Goal: Book appointment/travel/reservation

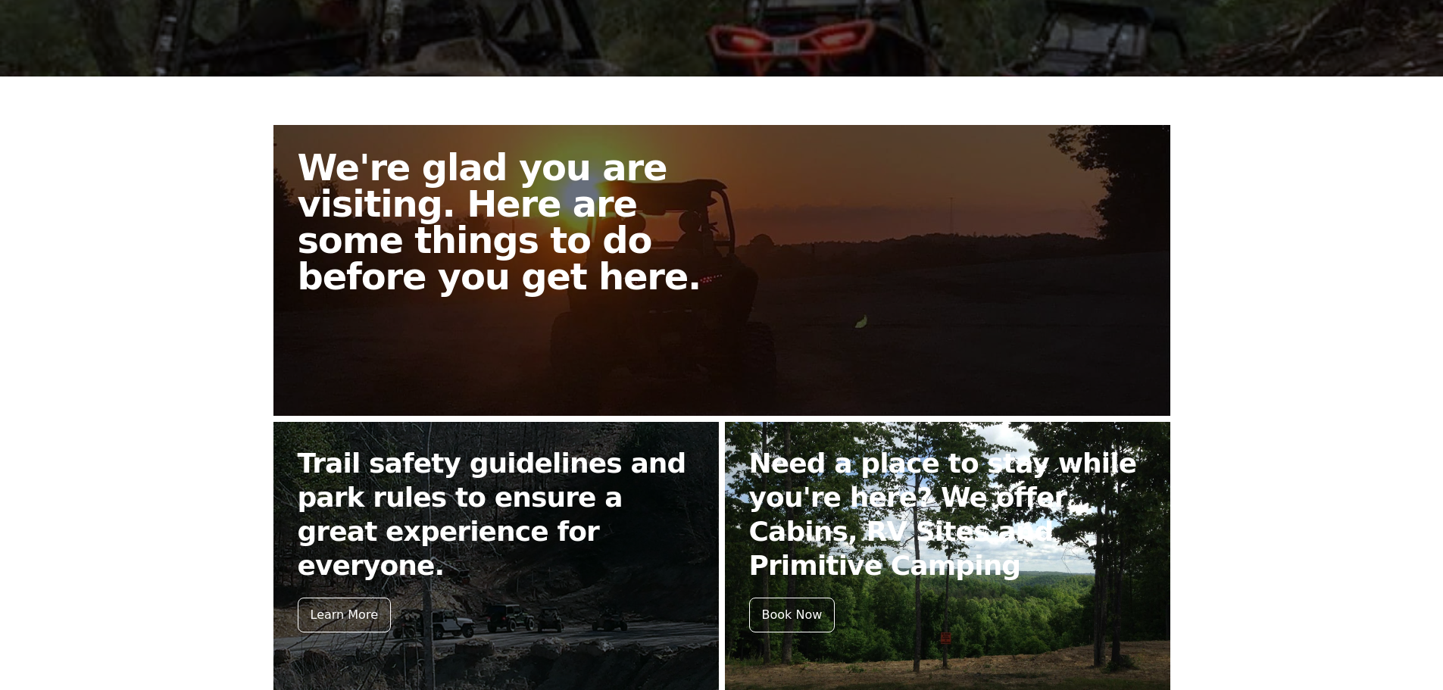
scroll to position [379, 0]
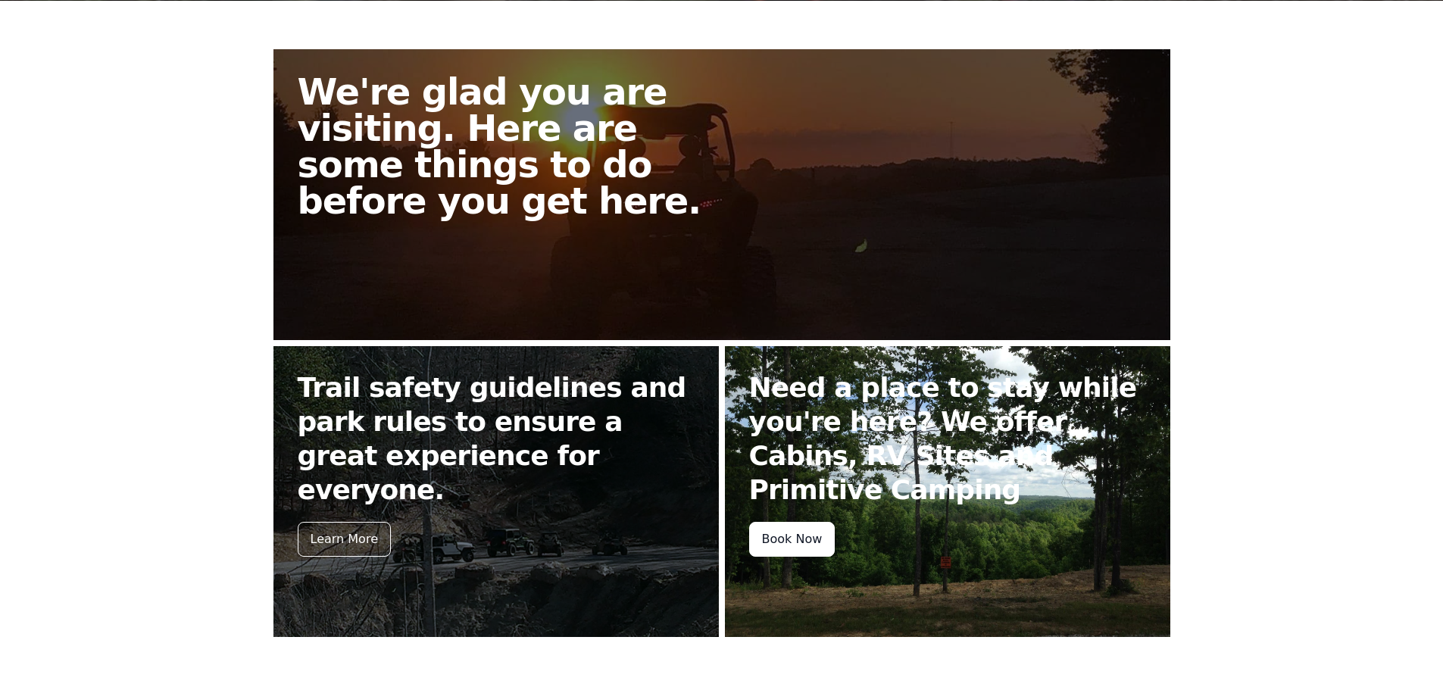
click at [781, 536] on div "Book Now" at bounding box center [792, 539] width 86 height 35
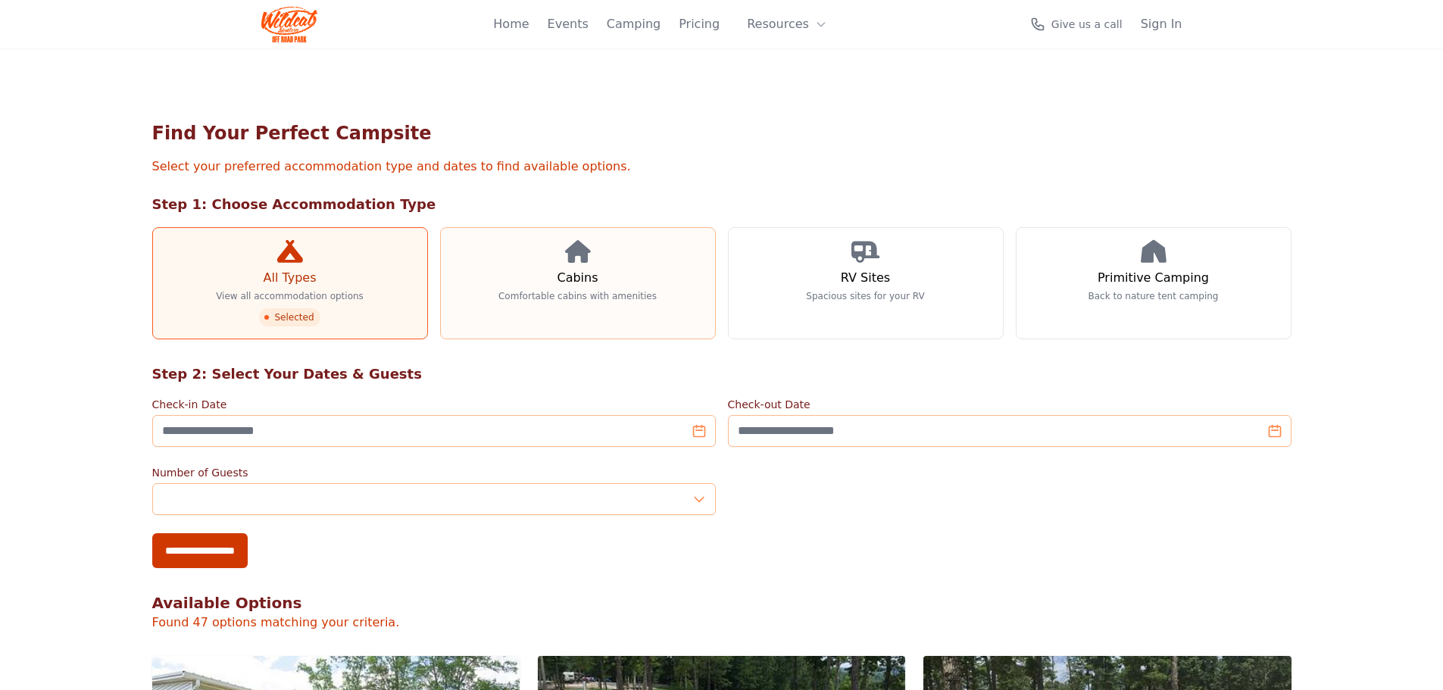
click at [569, 289] on link "Cabins Comfortable cabins with amenities" at bounding box center [578, 283] width 276 height 112
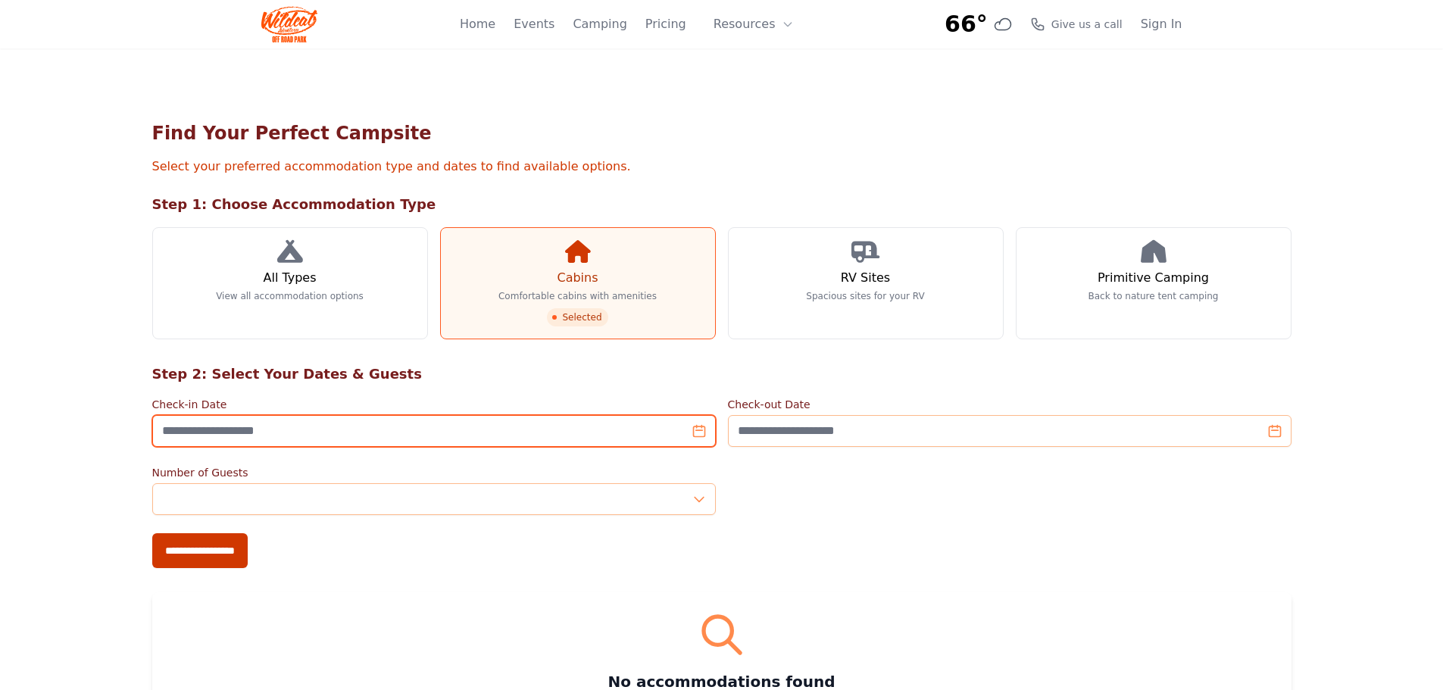
click at [694, 434] on input "Check-in Date" at bounding box center [434, 431] width 564 height 32
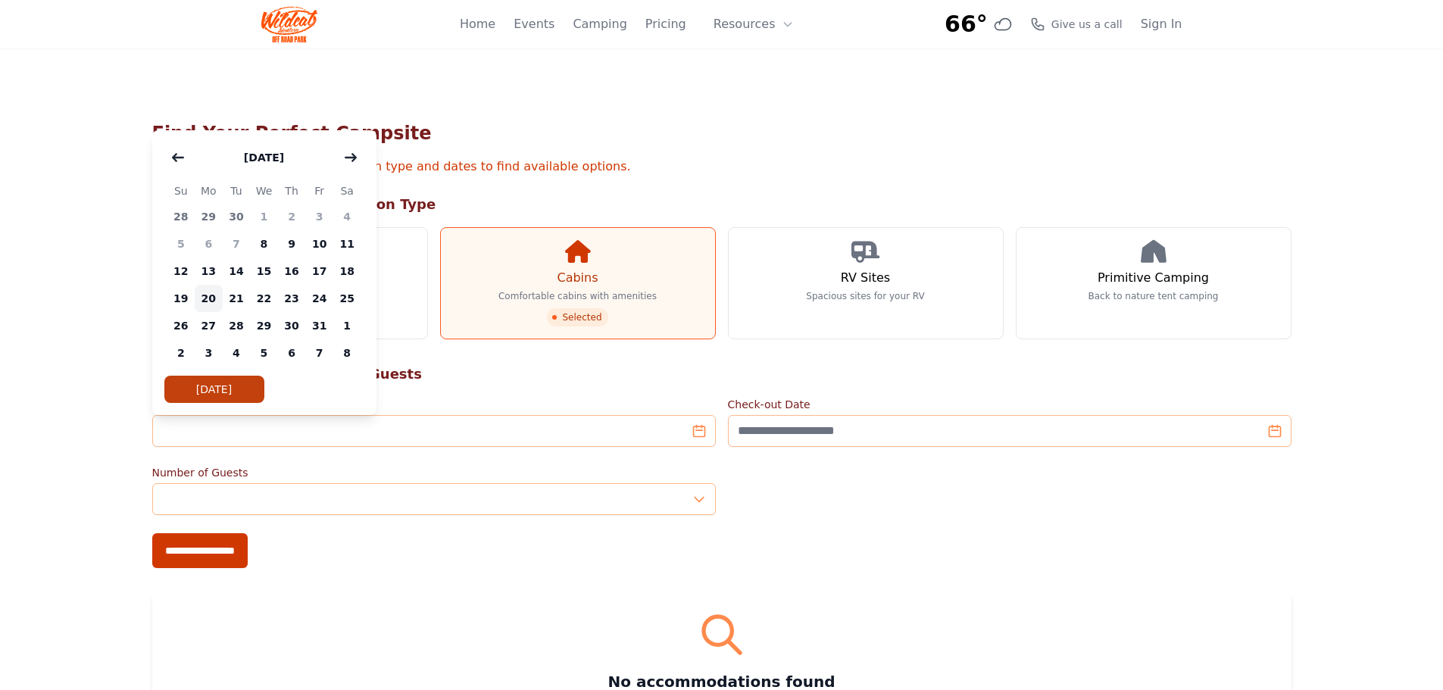
click at [212, 302] on span "20" at bounding box center [209, 298] width 28 height 27
type input "**********"
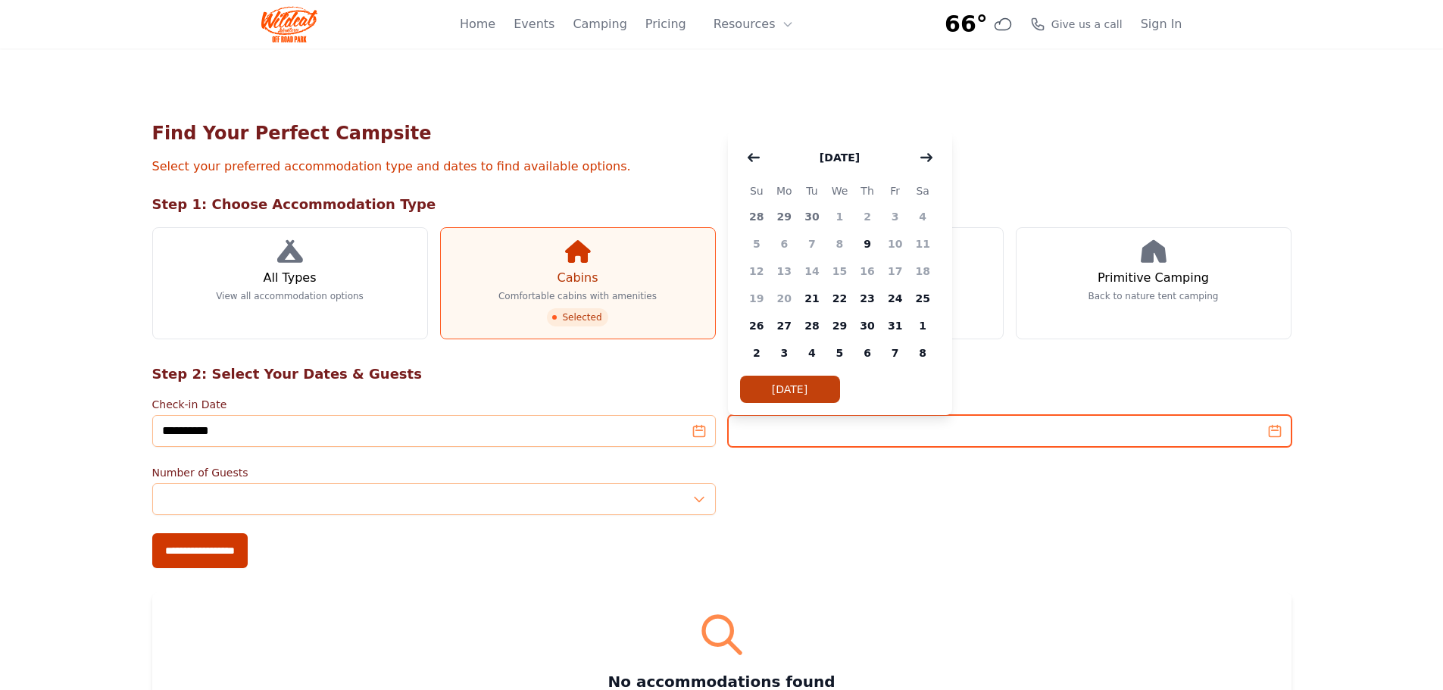
click at [1265, 427] on input "Check-out Date" at bounding box center [1010, 431] width 564 height 32
click at [861, 298] on span "23" at bounding box center [868, 298] width 28 height 27
type input "**********"
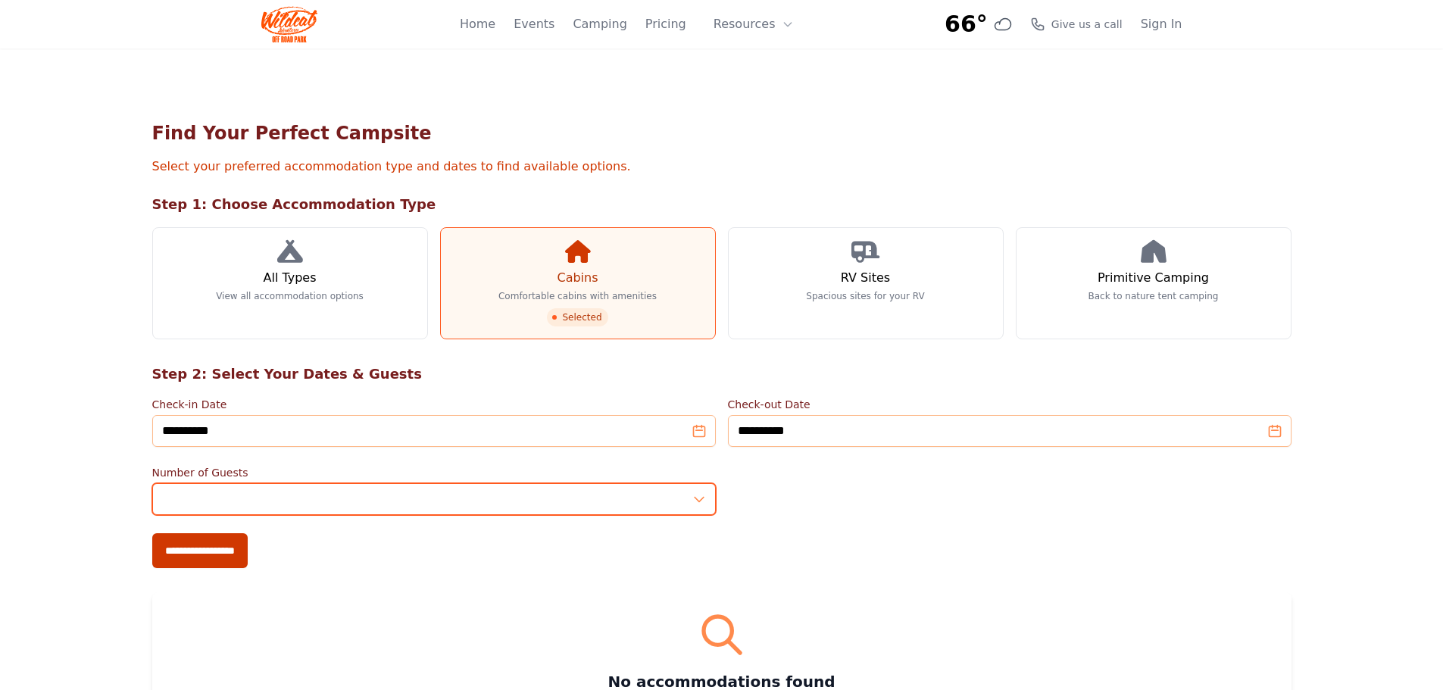
click at [703, 495] on input "*" at bounding box center [434, 499] width 564 height 32
type input "*"
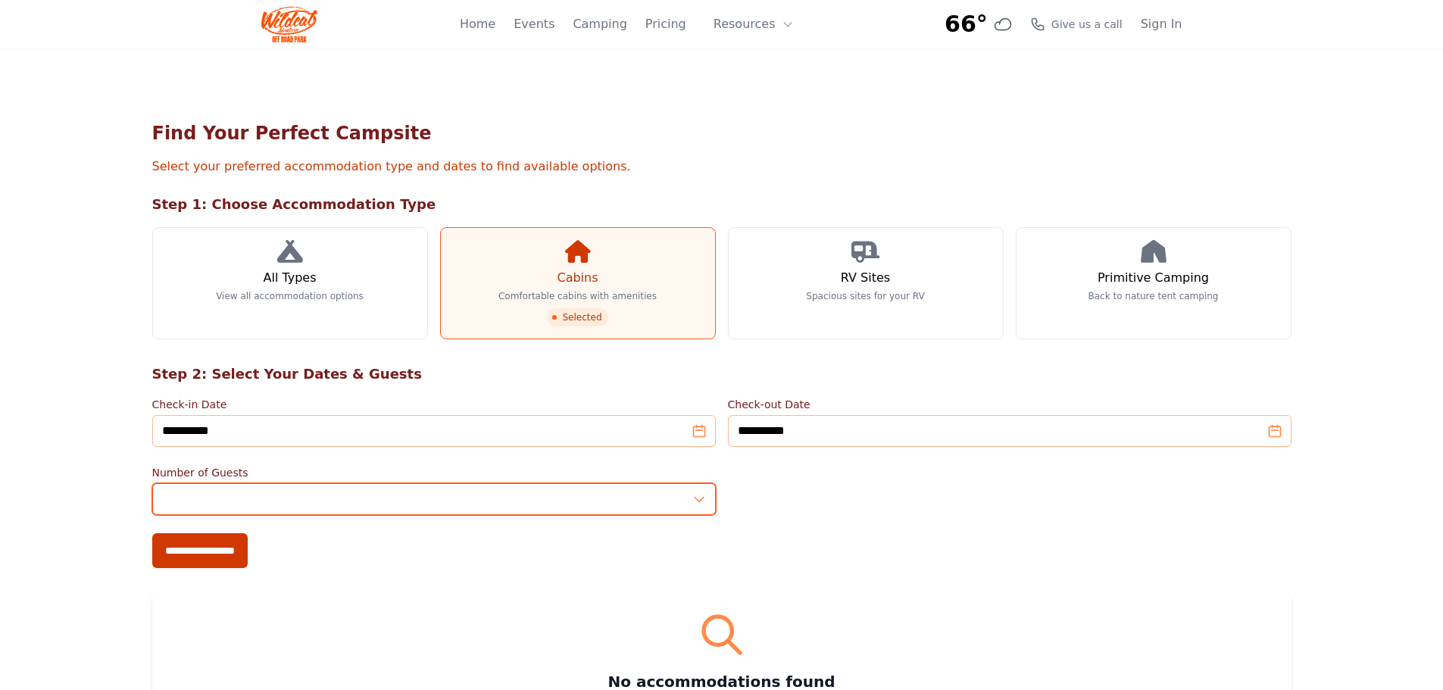
click at [703, 495] on input "*" at bounding box center [434, 499] width 564 height 32
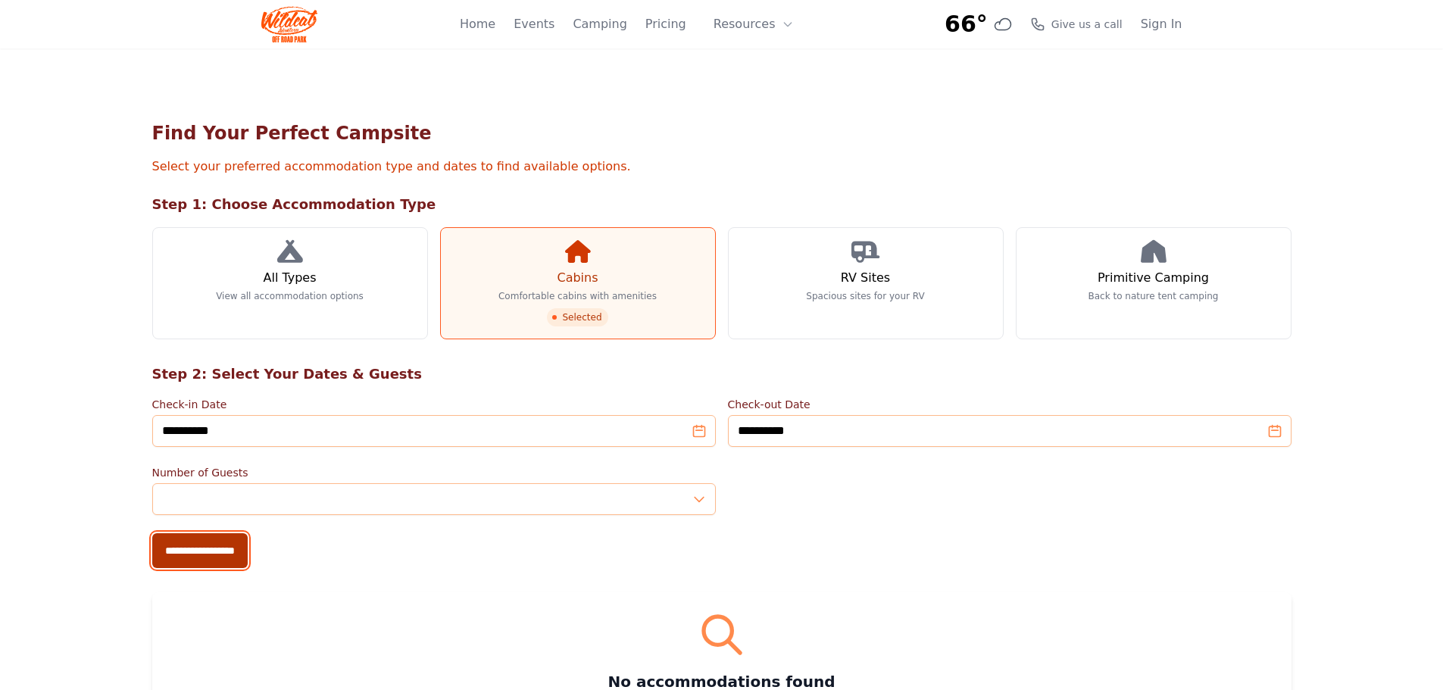
click at [218, 555] on input "**********" at bounding box center [199, 550] width 95 height 35
type input "**********"
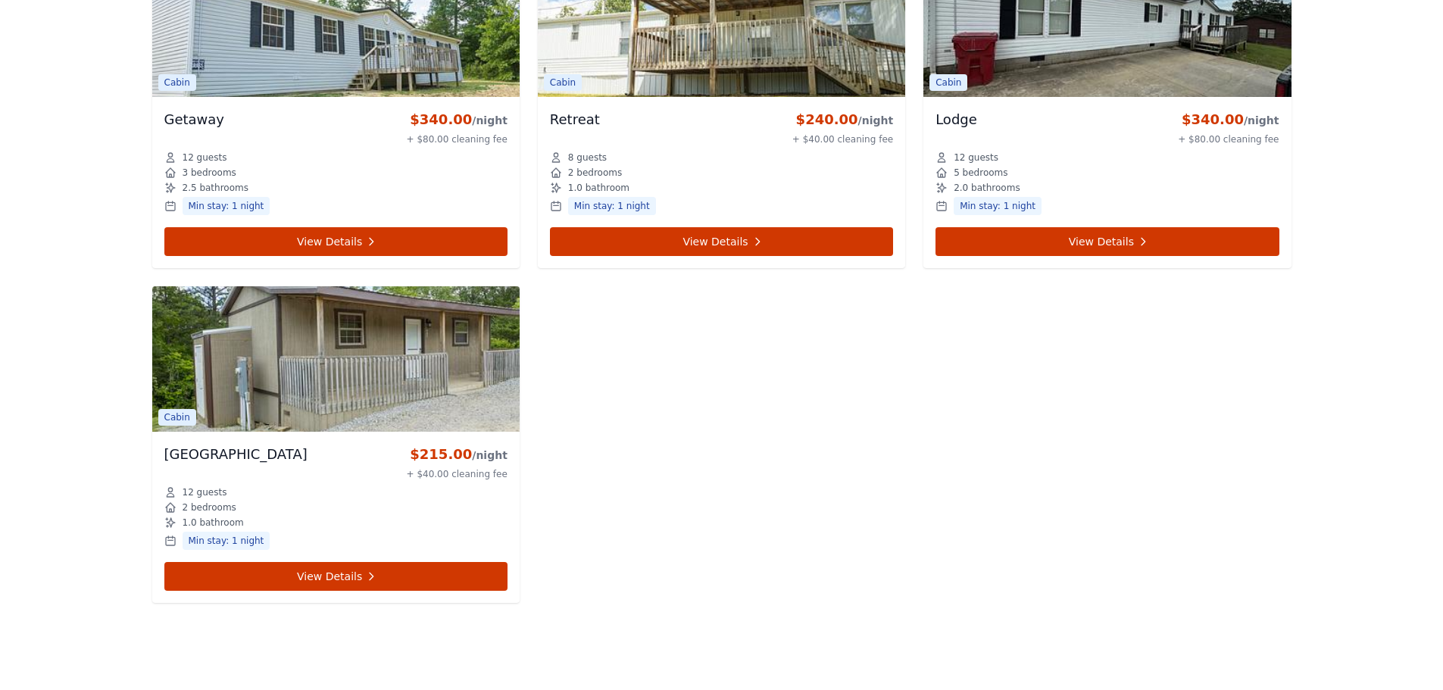
scroll to position [606, 0]
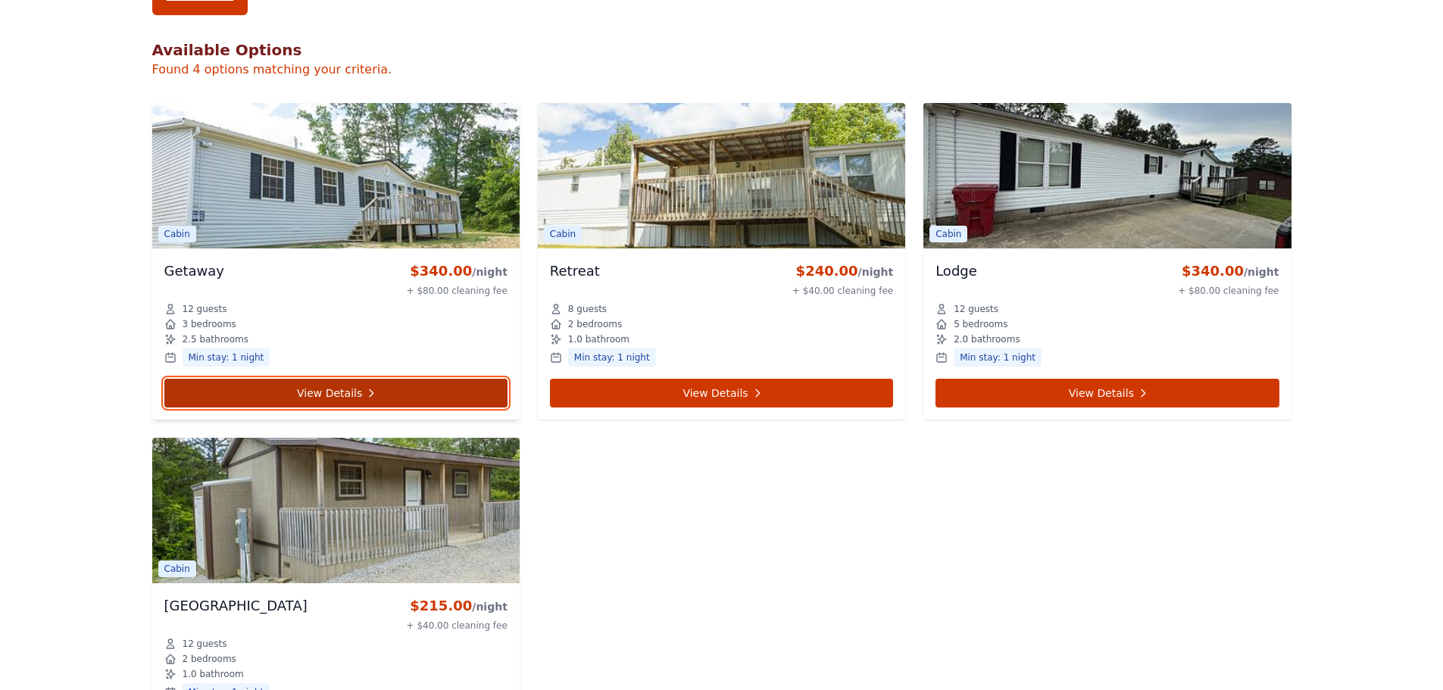
click at [380, 394] on link "View Details" at bounding box center [335, 393] width 343 height 29
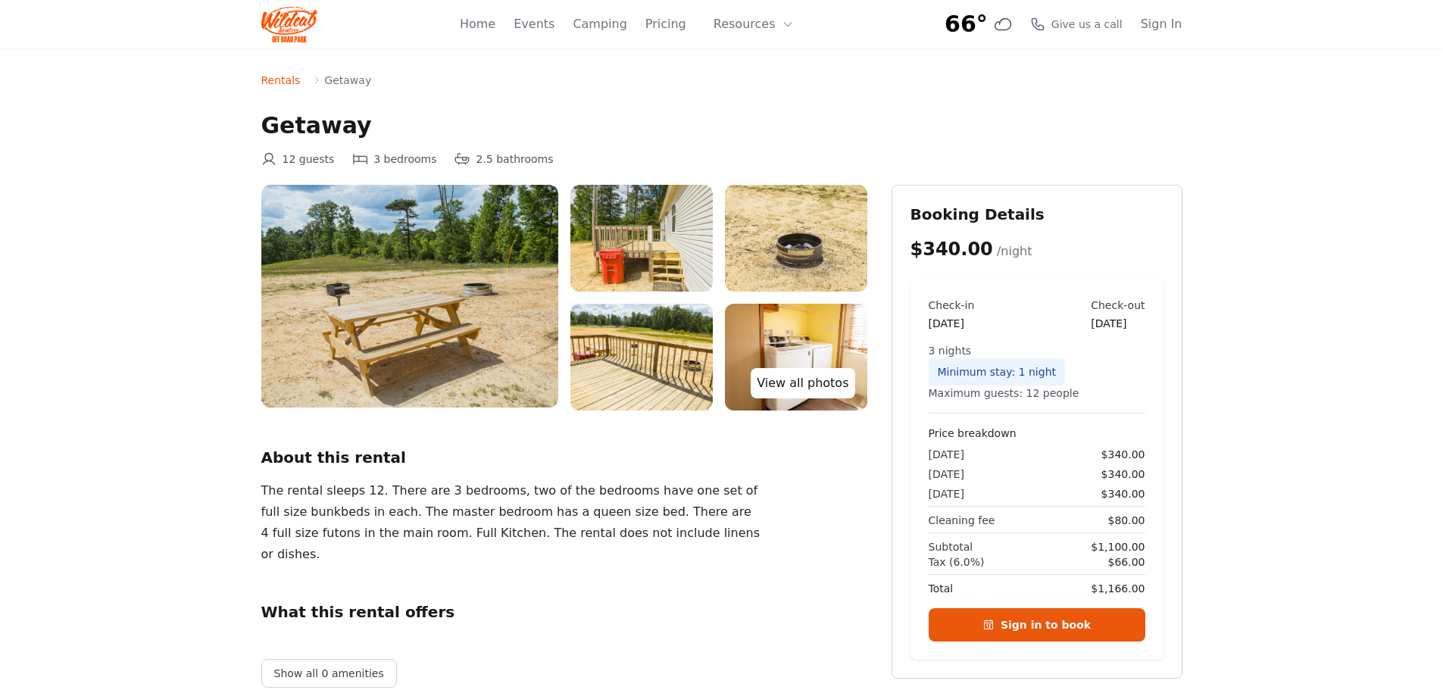
click at [830, 386] on link "View all photos" at bounding box center [803, 383] width 104 height 30
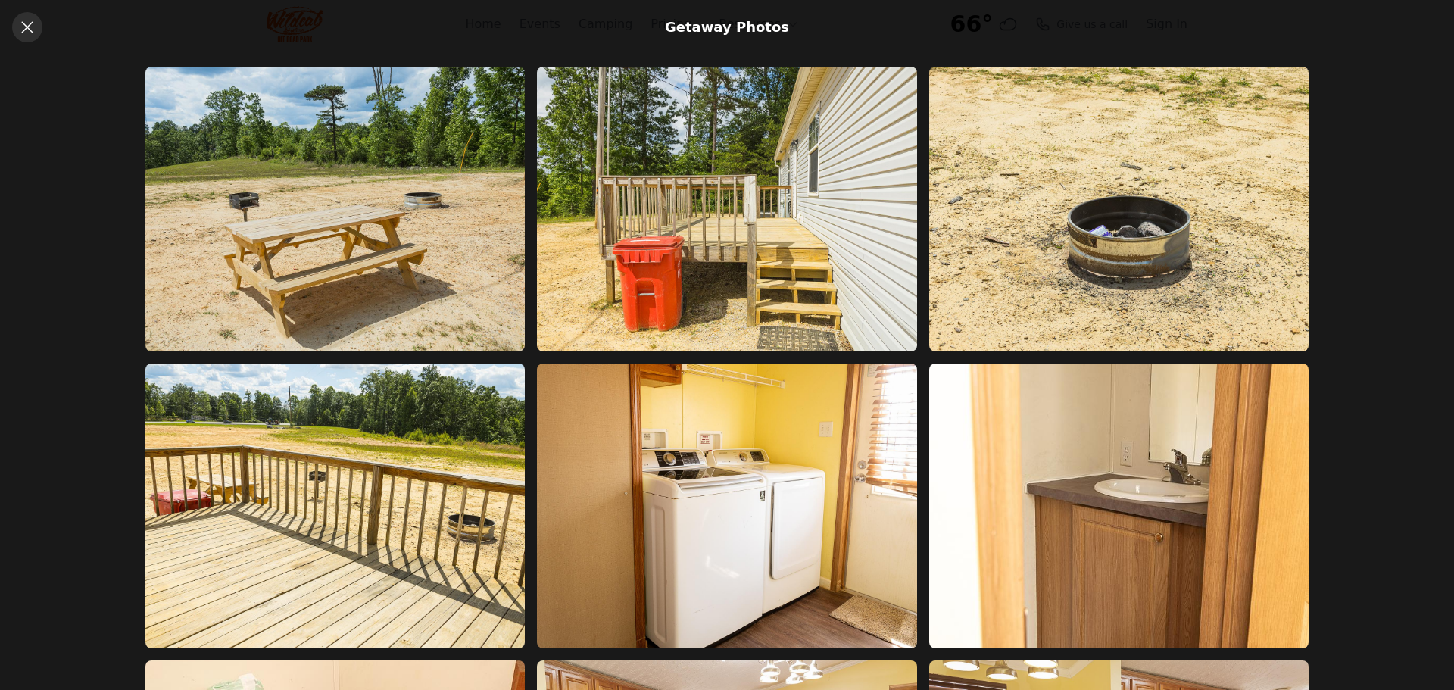
click at [28, 28] on icon at bounding box center [26, 26] width 11 height 11
click at [31, 30] on icon at bounding box center [26, 26] width 11 height 11
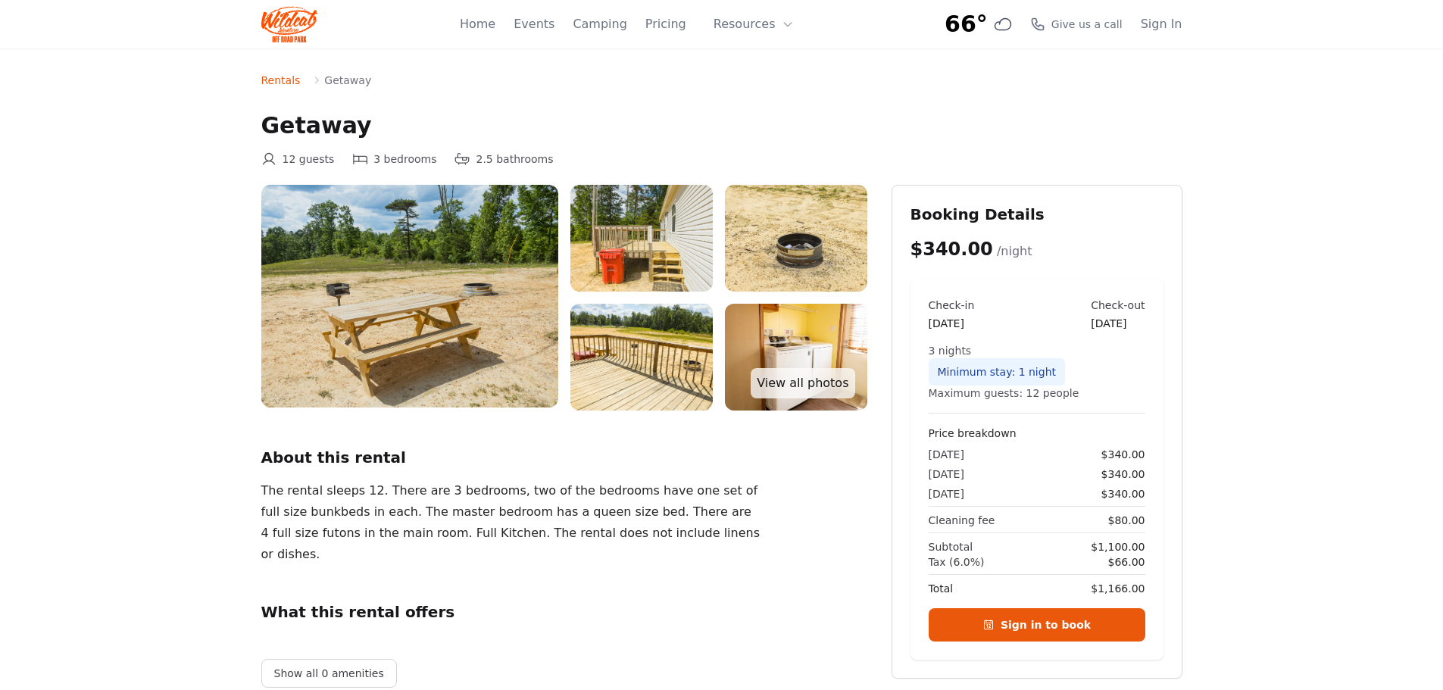
scroll to position [606, 0]
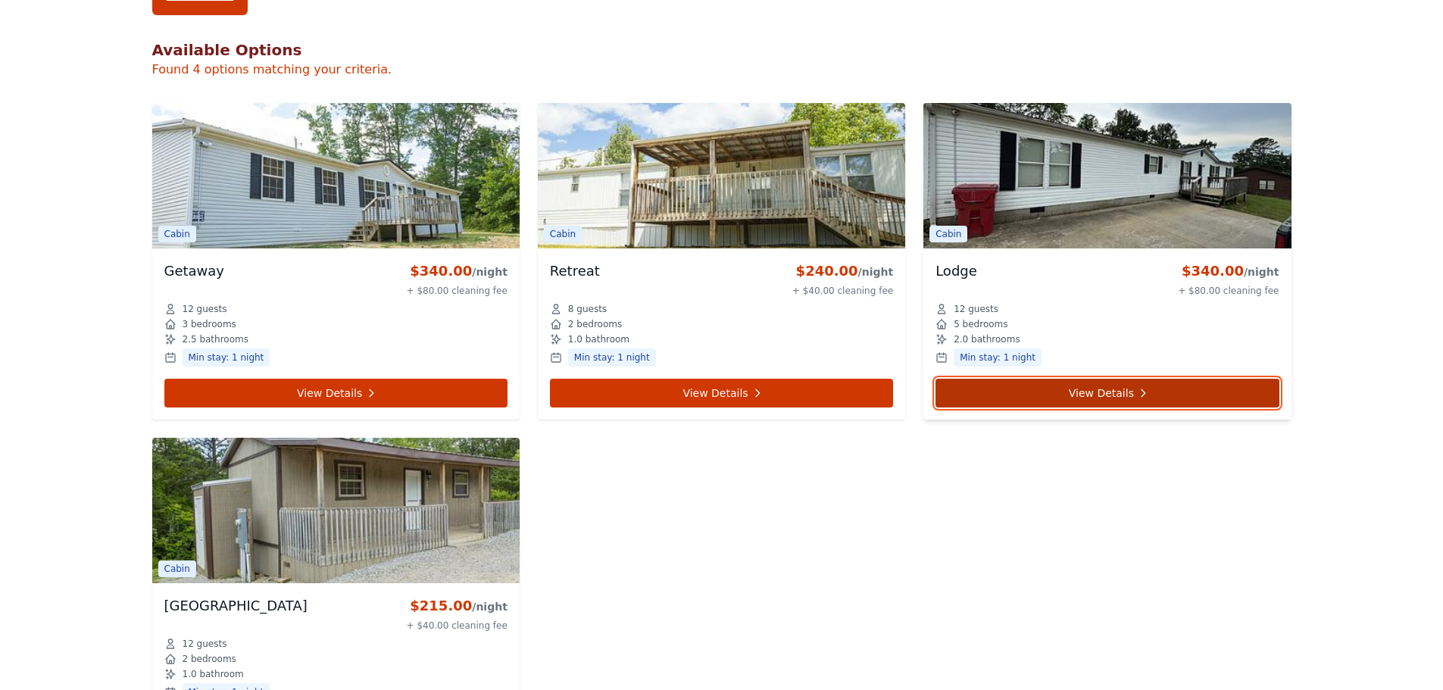
click at [1120, 393] on link "View Details" at bounding box center [1107, 393] width 343 height 29
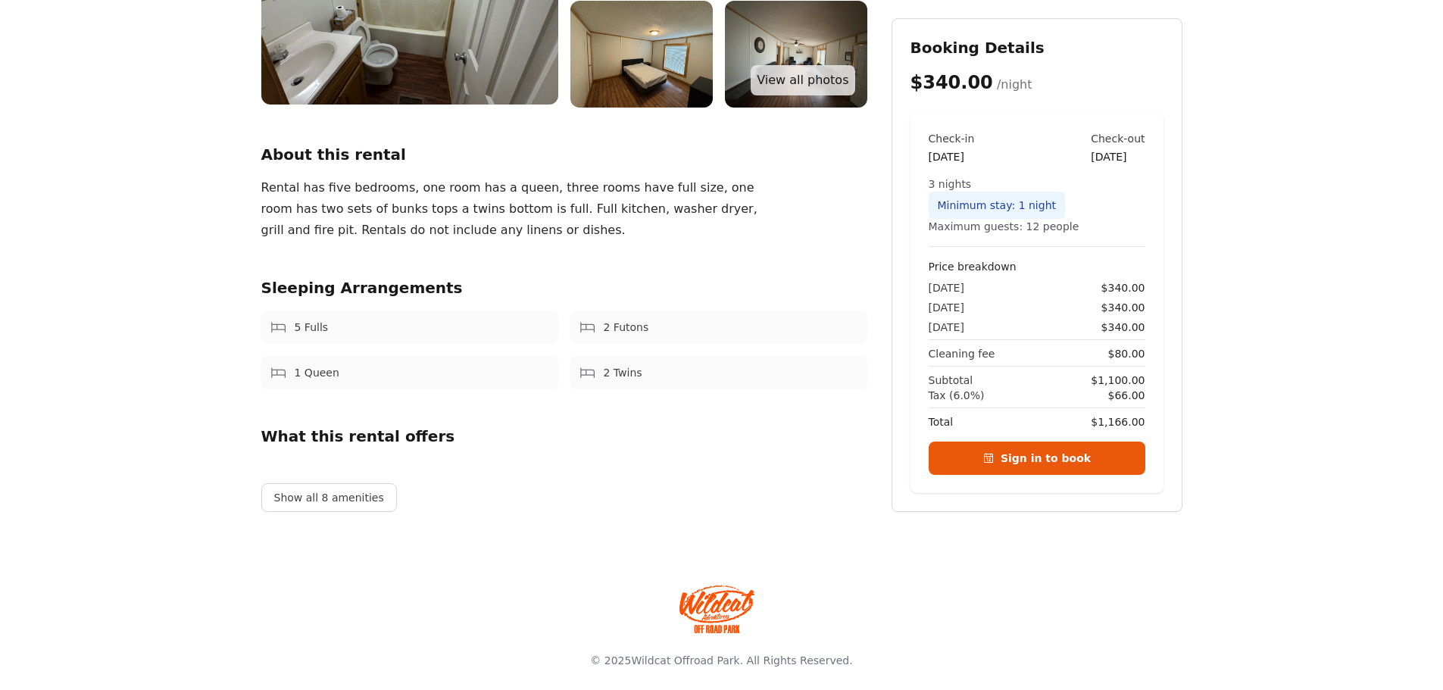
scroll to position [152, 0]
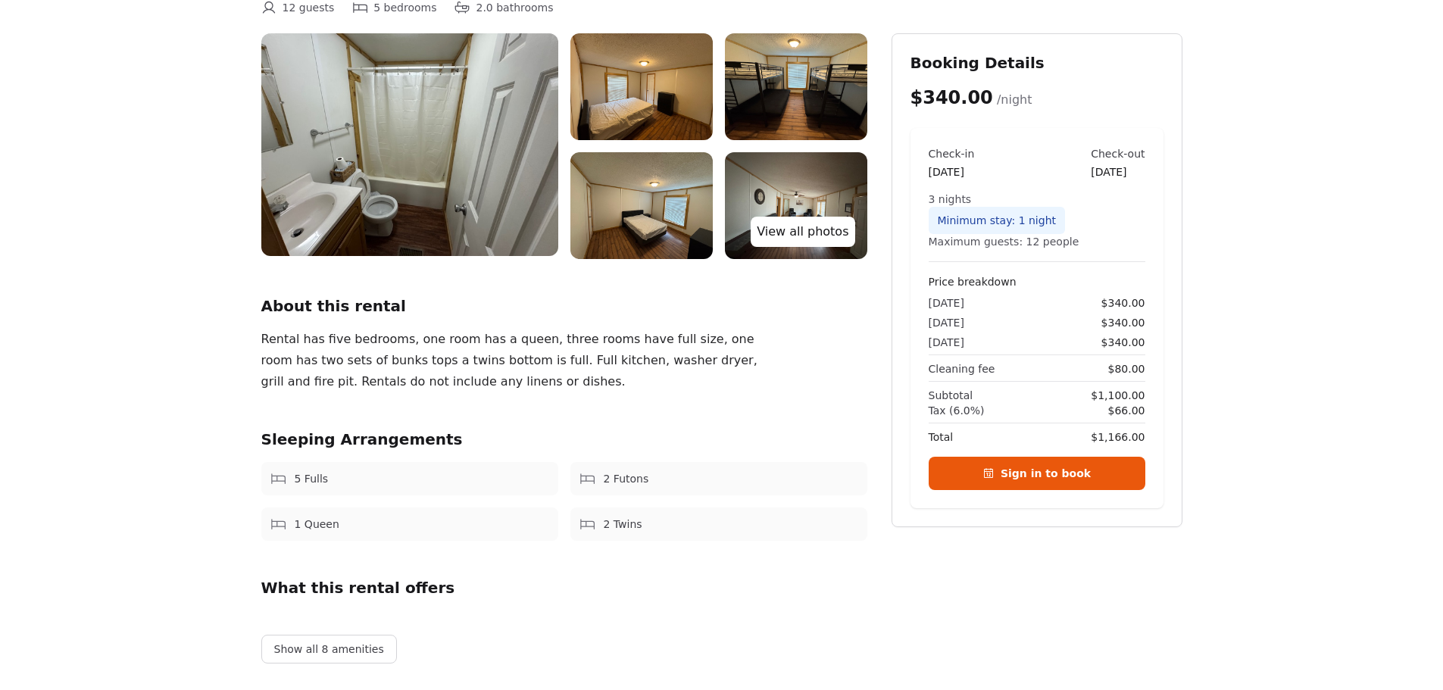
click at [823, 233] on link "View all photos" at bounding box center [803, 232] width 104 height 30
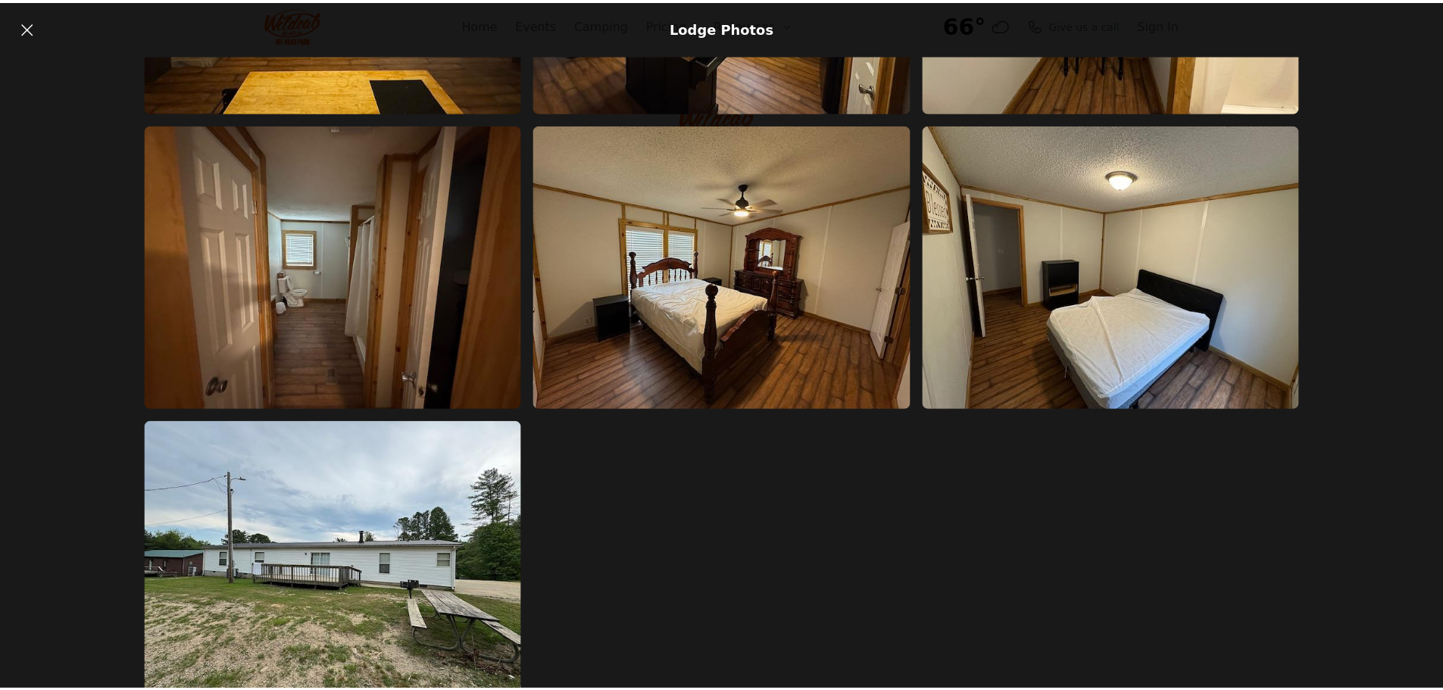
scroll to position [861, 0]
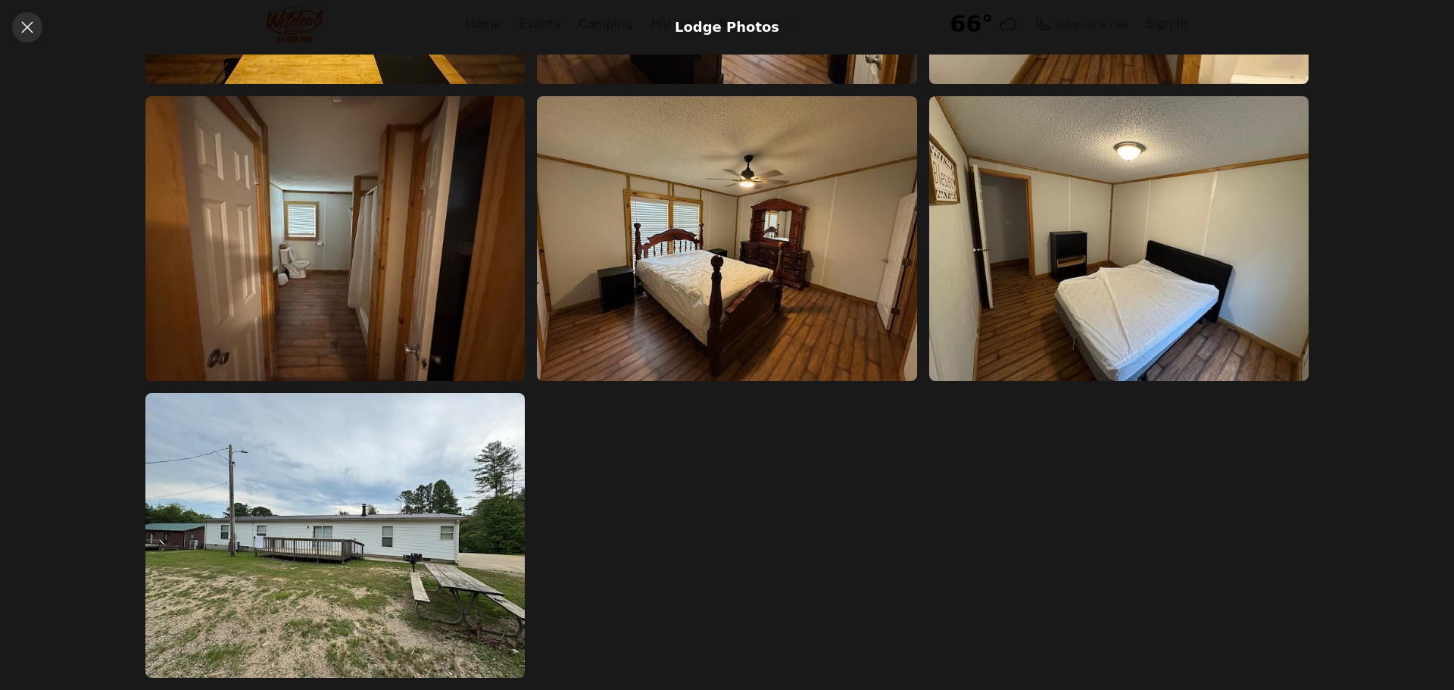
click at [30, 24] on icon at bounding box center [26, 26] width 11 height 11
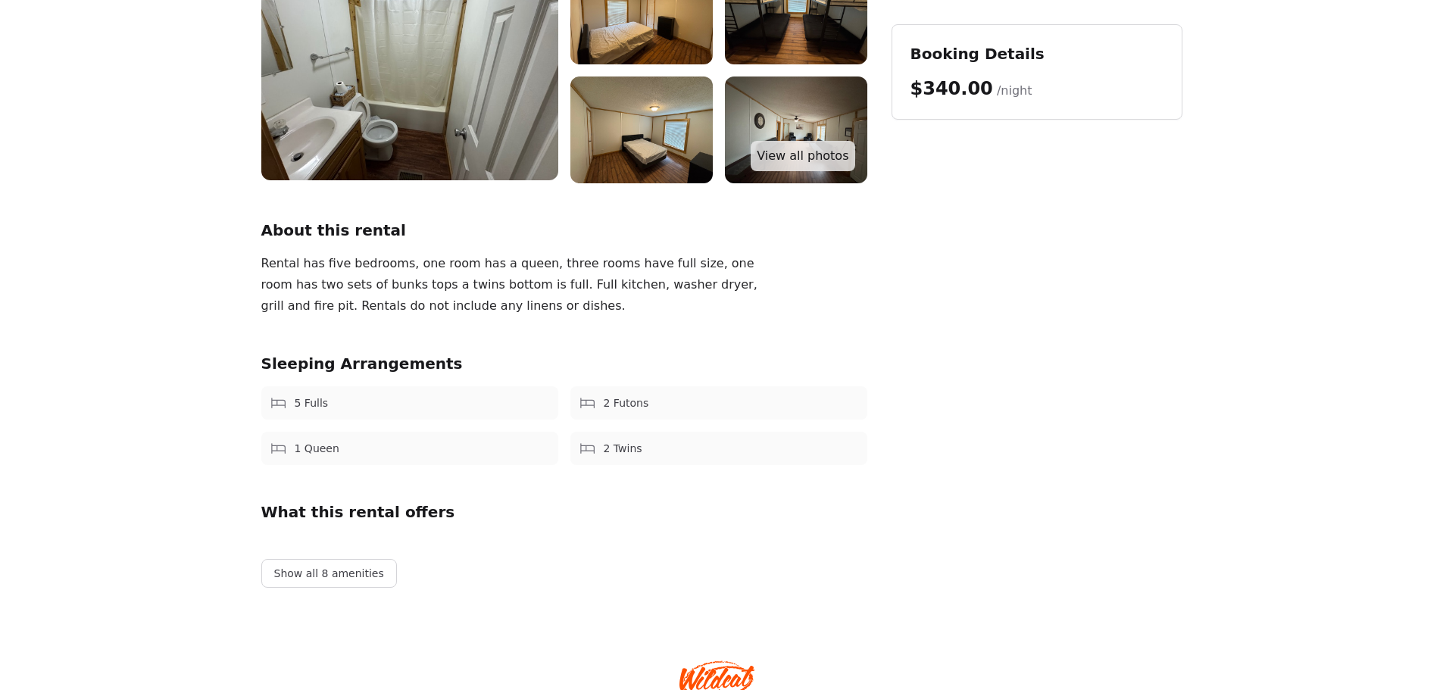
scroll to position [313, 0]
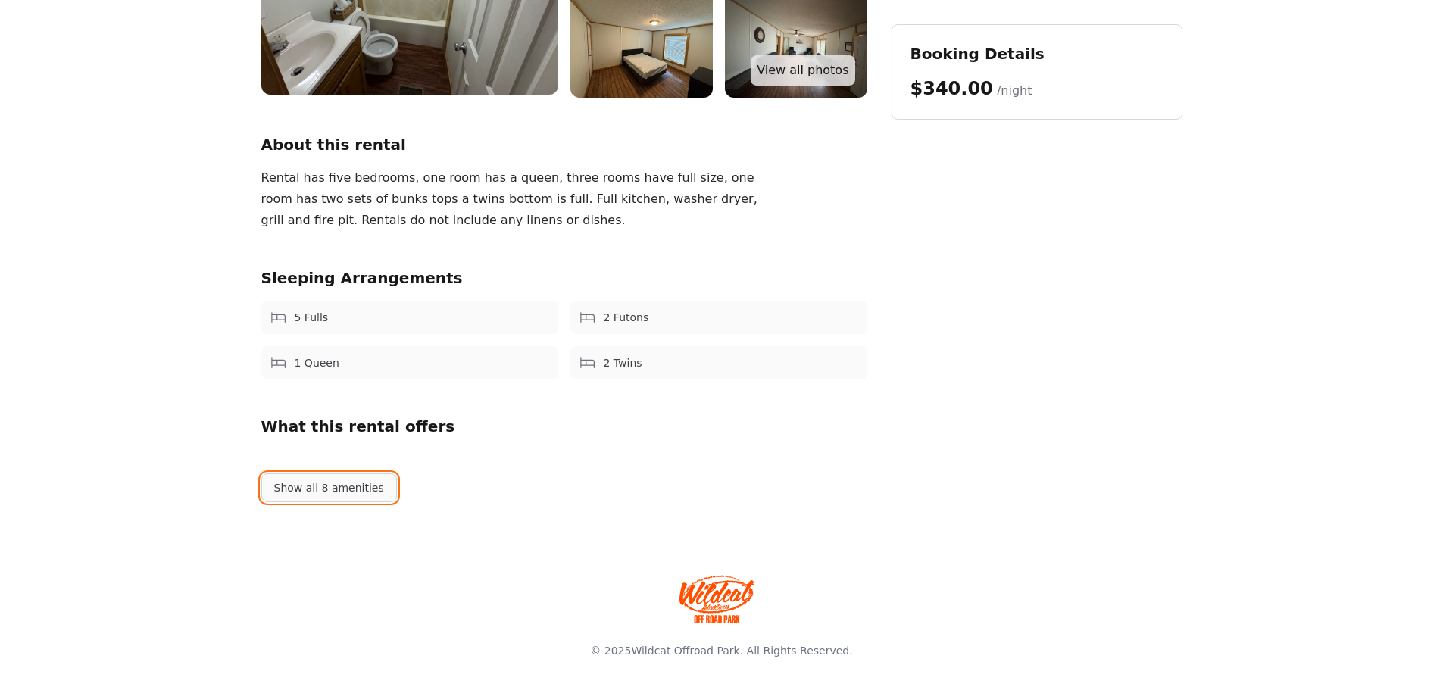
click at [320, 498] on button "Show all 8 amenities" at bounding box center [329, 487] width 136 height 29
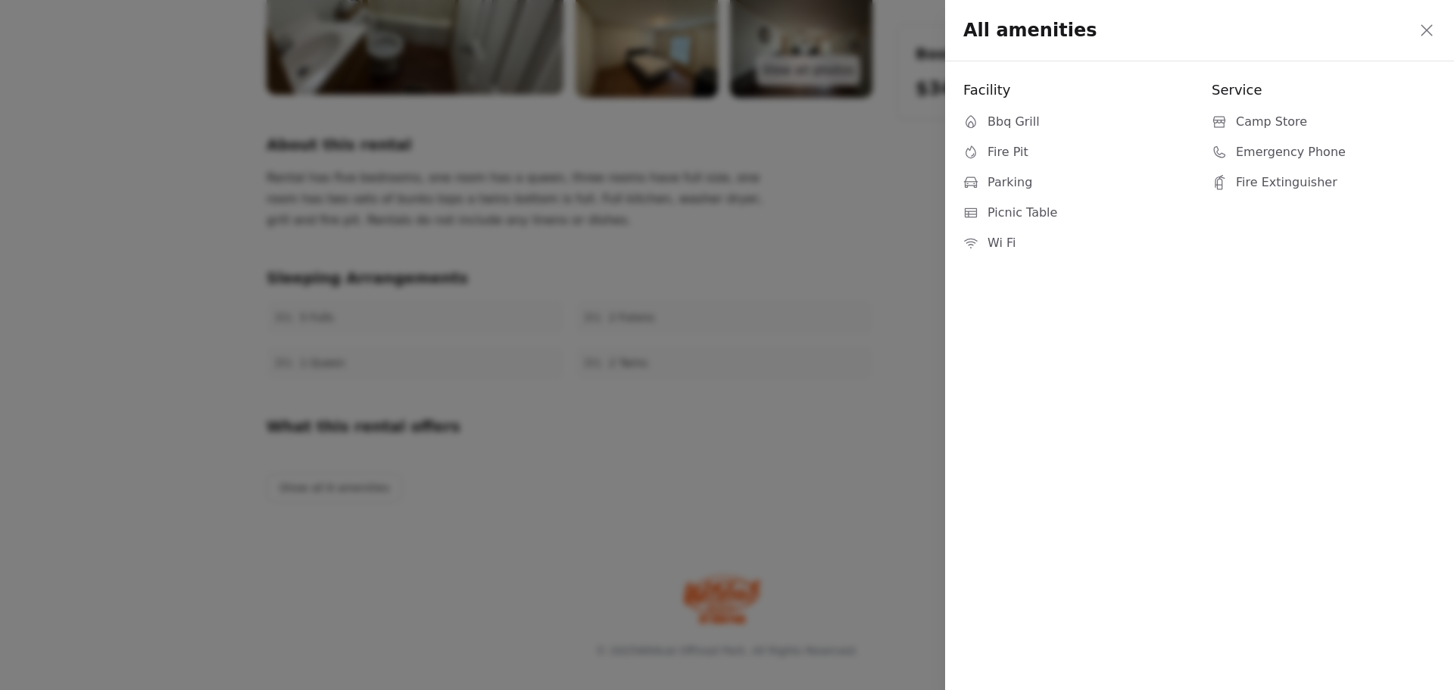
click at [1426, 24] on icon at bounding box center [1427, 30] width 18 height 18
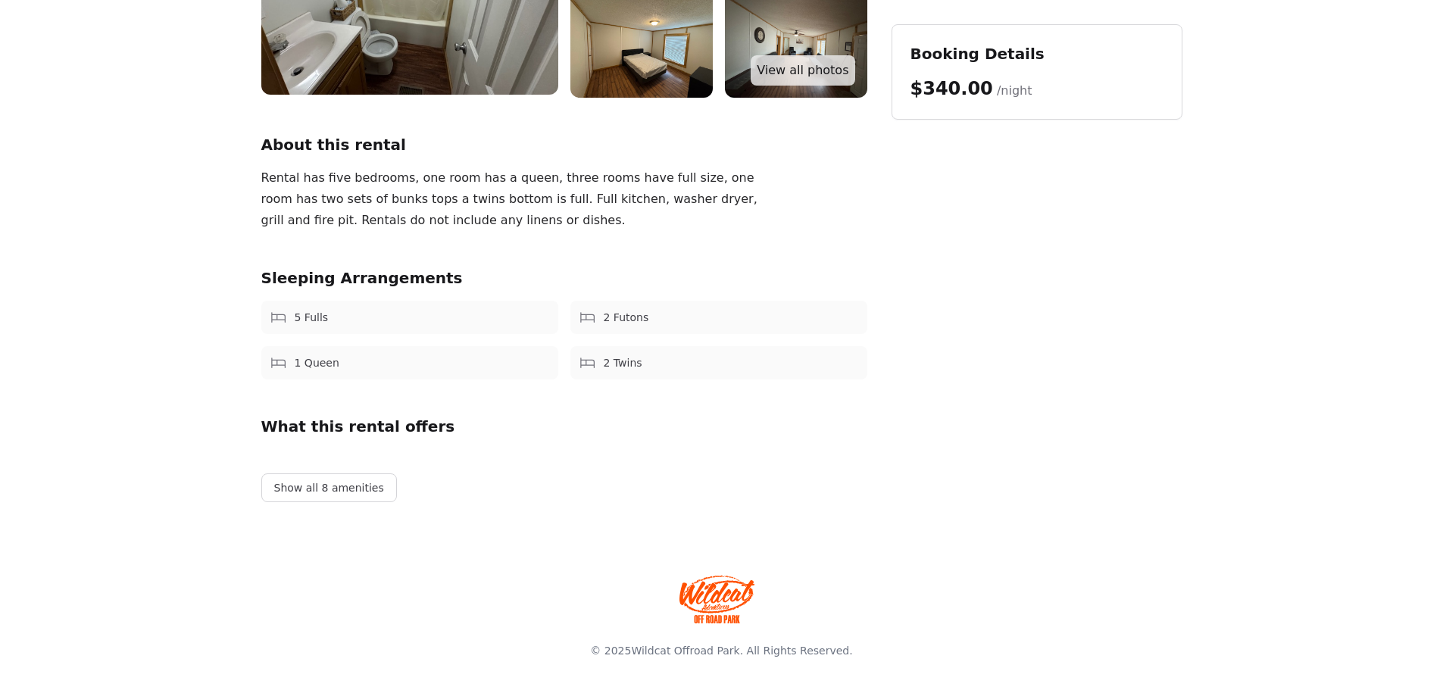
scroll to position [0, 0]
